Goal: Task Accomplishment & Management: Manage account settings

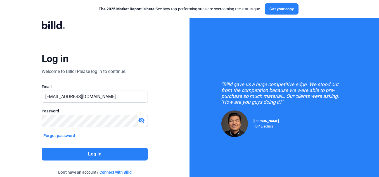
click at [107, 155] on button "Log in" at bounding box center [95, 153] width 106 height 13
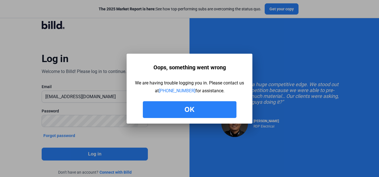
click at [167, 112] on button "Ok" at bounding box center [190, 109] width 94 height 17
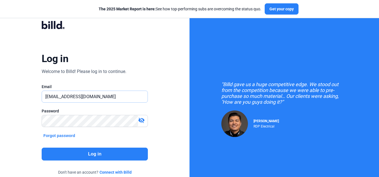
drag, startPoint x: 104, startPoint y: 98, endPoint x: 7, endPoint y: 100, distance: 97.7
click at [7, 100] on div "Log in Welcome to Billd! Please log in to continue. Email [EMAIL_ADDRESS][DOMAI…" at bounding box center [94, 101] width 189 height 203
type input "[PERSON_NAME][EMAIL_ADDRESS][DOMAIN_NAME]"
click at [7, 133] on div "Log in Welcome to Billd! Please log in to continue. Email [PERSON_NAME][EMAIL_A…" at bounding box center [94, 101] width 189 height 203
click at [72, 151] on button "Log in" at bounding box center [95, 153] width 106 height 13
